Goal: Check status: Check status

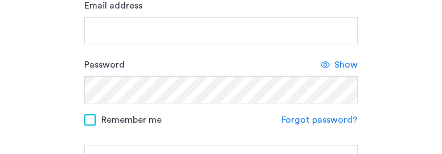
scroll to position [114, 0]
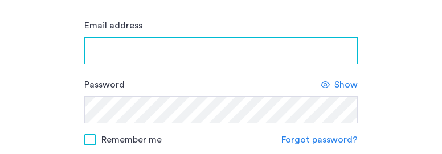
click at [191, 61] on input "Email address" at bounding box center [220, 50] width 273 height 27
type input "**********"
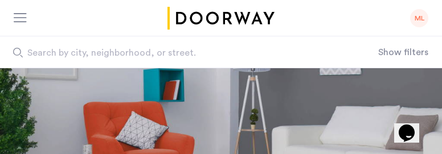
click at [414, 17] on div "ML" at bounding box center [419, 18] width 18 height 18
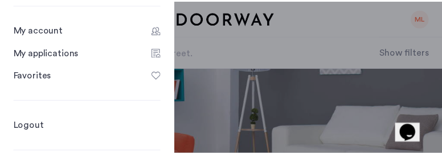
scroll to position [114, 0]
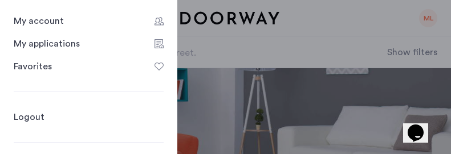
click at [43, 43] on div "My applications" at bounding box center [47, 44] width 66 height 14
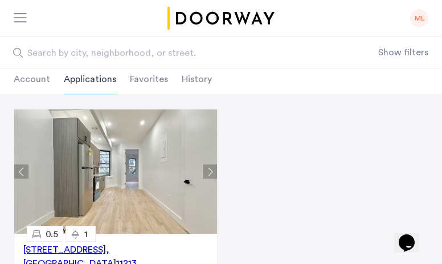
scroll to position [57, 0]
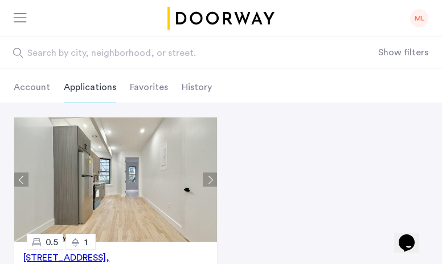
click at [192, 96] on li "History" at bounding box center [197, 87] width 30 height 32
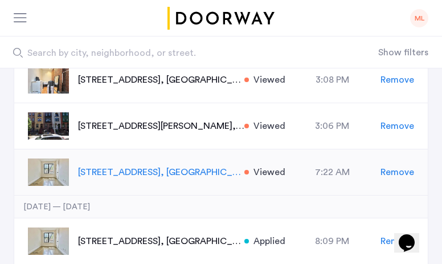
scroll to position [399, 0]
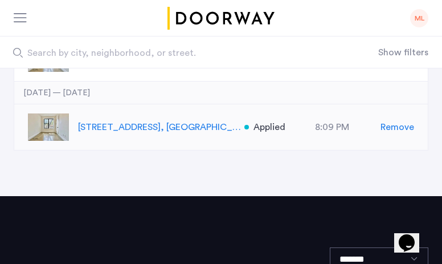
click at [214, 127] on p "961 Seneca Avenue, Unit 4FB, Queens , NY 11385" at bounding box center [161, 127] width 167 height 14
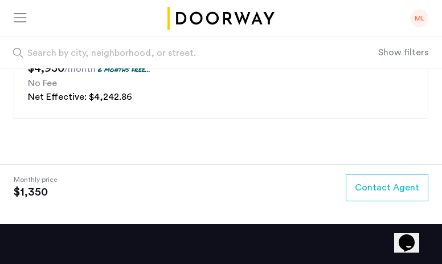
scroll to position [1852, 0]
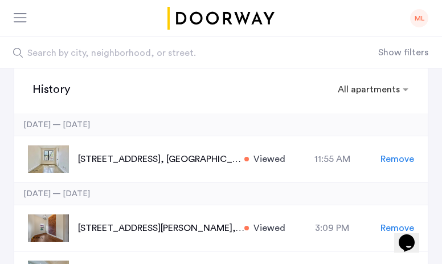
scroll to position [30, 0]
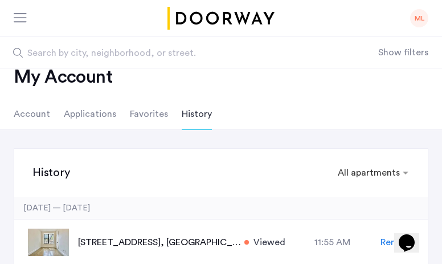
click at [150, 106] on li "Favorites" at bounding box center [149, 114] width 38 height 32
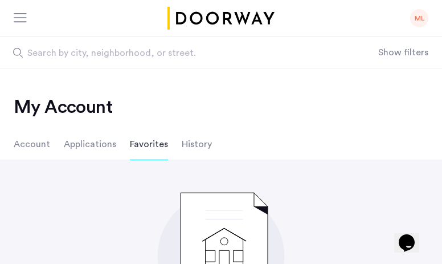
click at [64, 148] on li "Applications" at bounding box center [90, 144] width 52 height 32
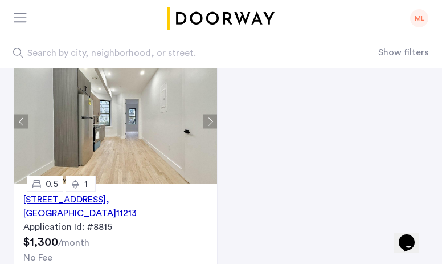
scroll to position [114, 0]
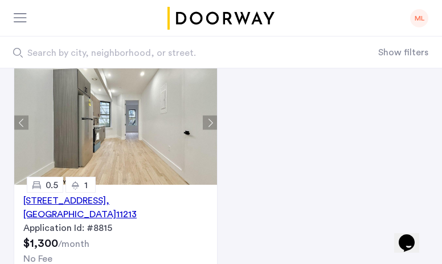
click at [214, 127] on button "Next apartment" at bounding box center [210, 123] width 14 height 14
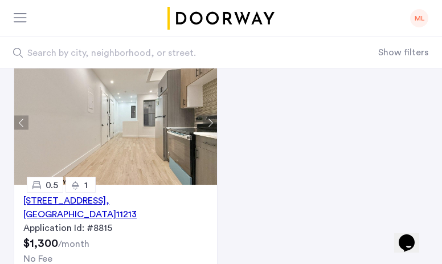
click at [214, 127] on button "Next apartment" at bounding box center [210, 123] width 14 height 14
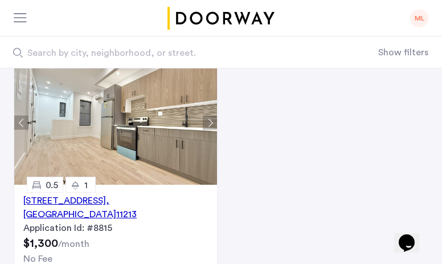
click at [214, 127] on button "Next apartment" at bounding box center [210, 123] width 14 height 14
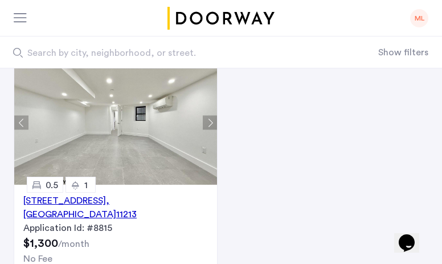
click at [18, 122] on div "1332 Sterling Place, Unit 2AMR, Brooklyn , NY 11213 Application Id: #8815 $1,30…" at bounding box center [116, 214] width 204 height 309
click at [21, 124] on button "Previous apartment" at bounding box center [21, 123] width 14 height 14
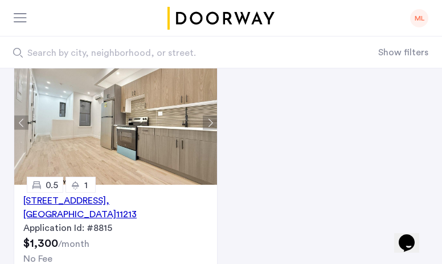
click at [216, 127] on button "Next apartment" at bounding box center [210, 123] width 14 height 14
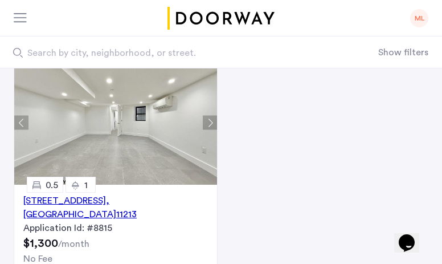
click at [216, 127] on button "Next apartment" at bounding box center [210, 123] width 14 height 14
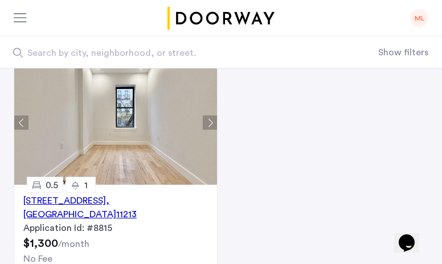
click at [216, 127] on button "Next apartment" at bounding box center [210, 123] width 14 height 14
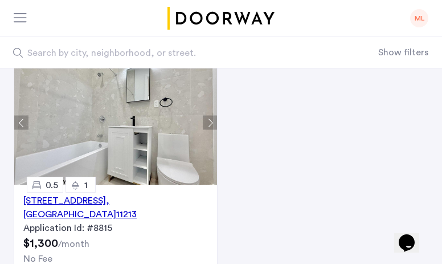
click at [216, 127] on button "Next apartment" at bounding box center [210, 123] width 14 height 14
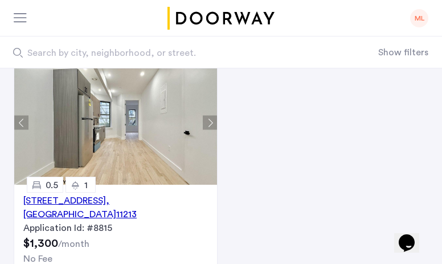
click at [216, 127] on button "Next apartment" at bounding box center [210, 123] width 14 height 14
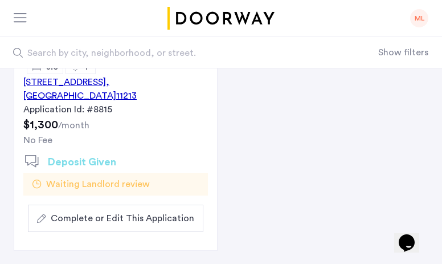
scroll to position [228, 0]
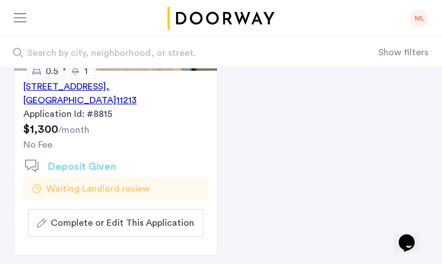
click at [102, 111] on div "Application Id: #8815" at bounding box center [115, 114] width 185 height 14
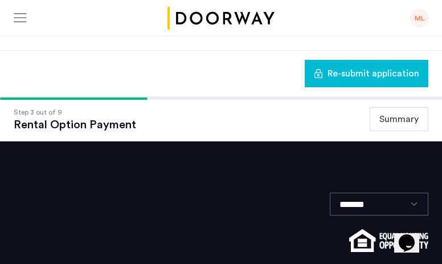
scroll to position [391, 0]
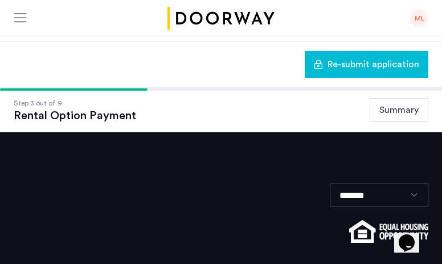
click at [416, 118] on button "Summary" at bounding box center [399, 110] width 59 height 24
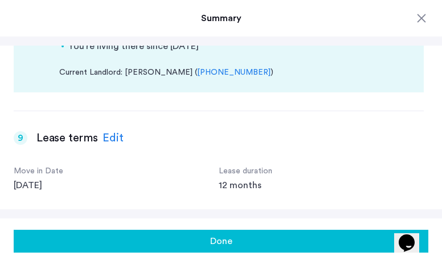
scroll to position [1544, 0]
